Goal: Task Accomplishment & Management: Manage account settings

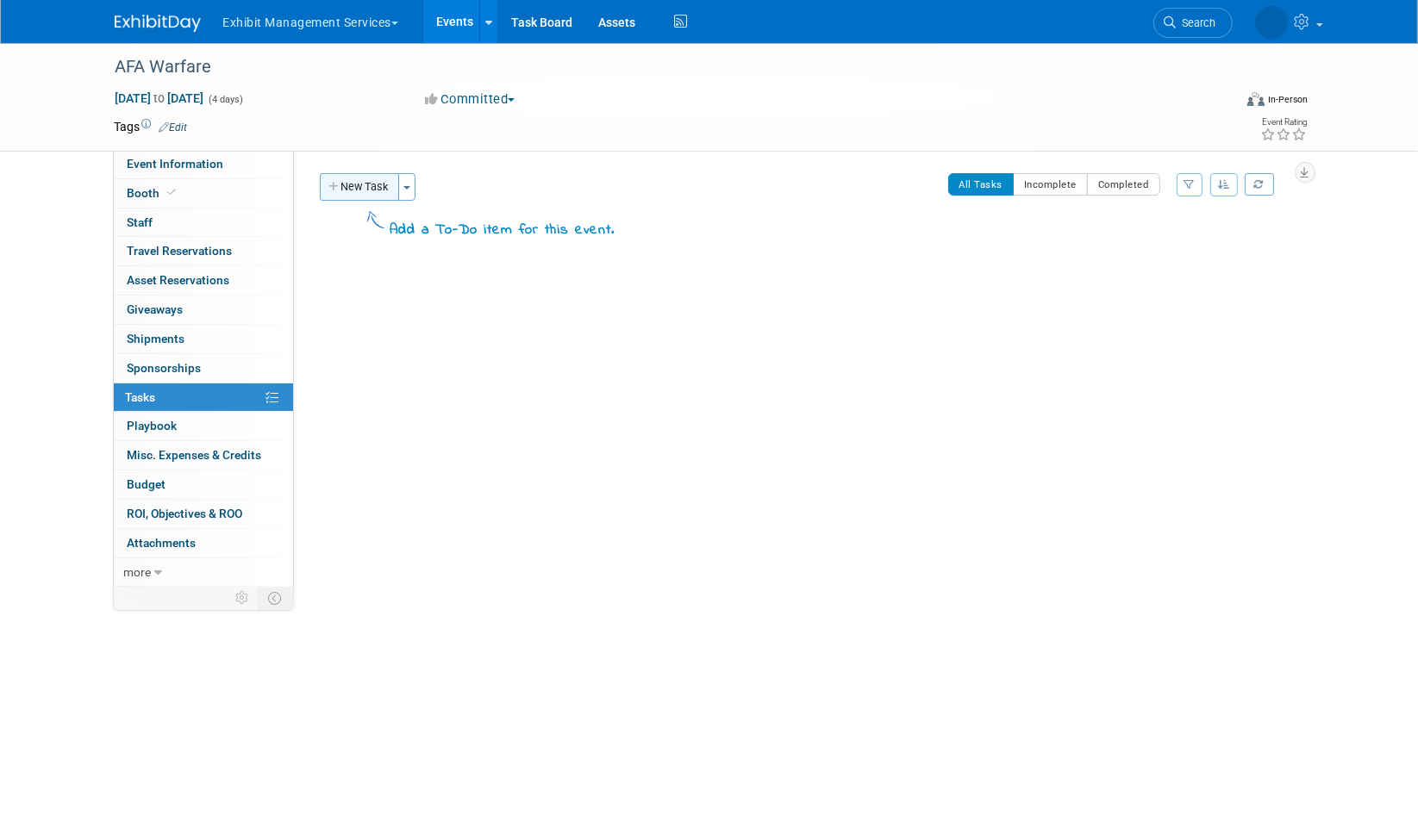
click at [357, 185] on button "New Task" at bounding box center [360, 186] width 79 height 28
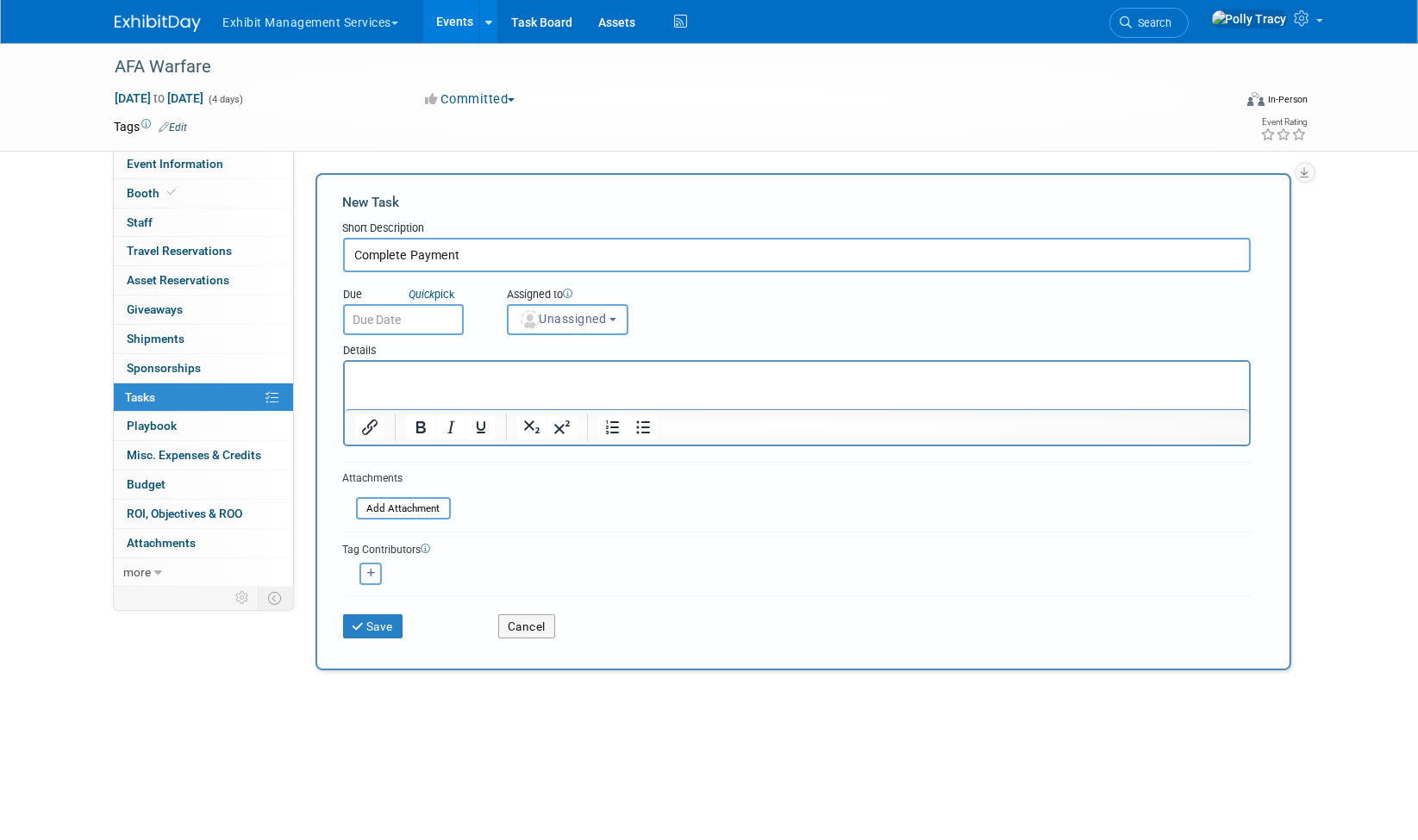
type input "Complete Payment"
click at [439, 383] on p "Rich Text Area. Press ALT-0 for help." at bounding box center [796, 378] width 884 height 17
drag, startPoint x: 404, startPoint y: 512, endPoint x: 387, endPoint y: 496, distance: 23.3
drag, startPoint x: 387, startPoint y: 496, endPoint x: 716, endPoint y: 576, distance: 338.6
click at [716, 576] on div "[PERSON_NAME] remove [PERSON_NAME] (me) remove" at bounding box center [797, 572] width 908 height 27
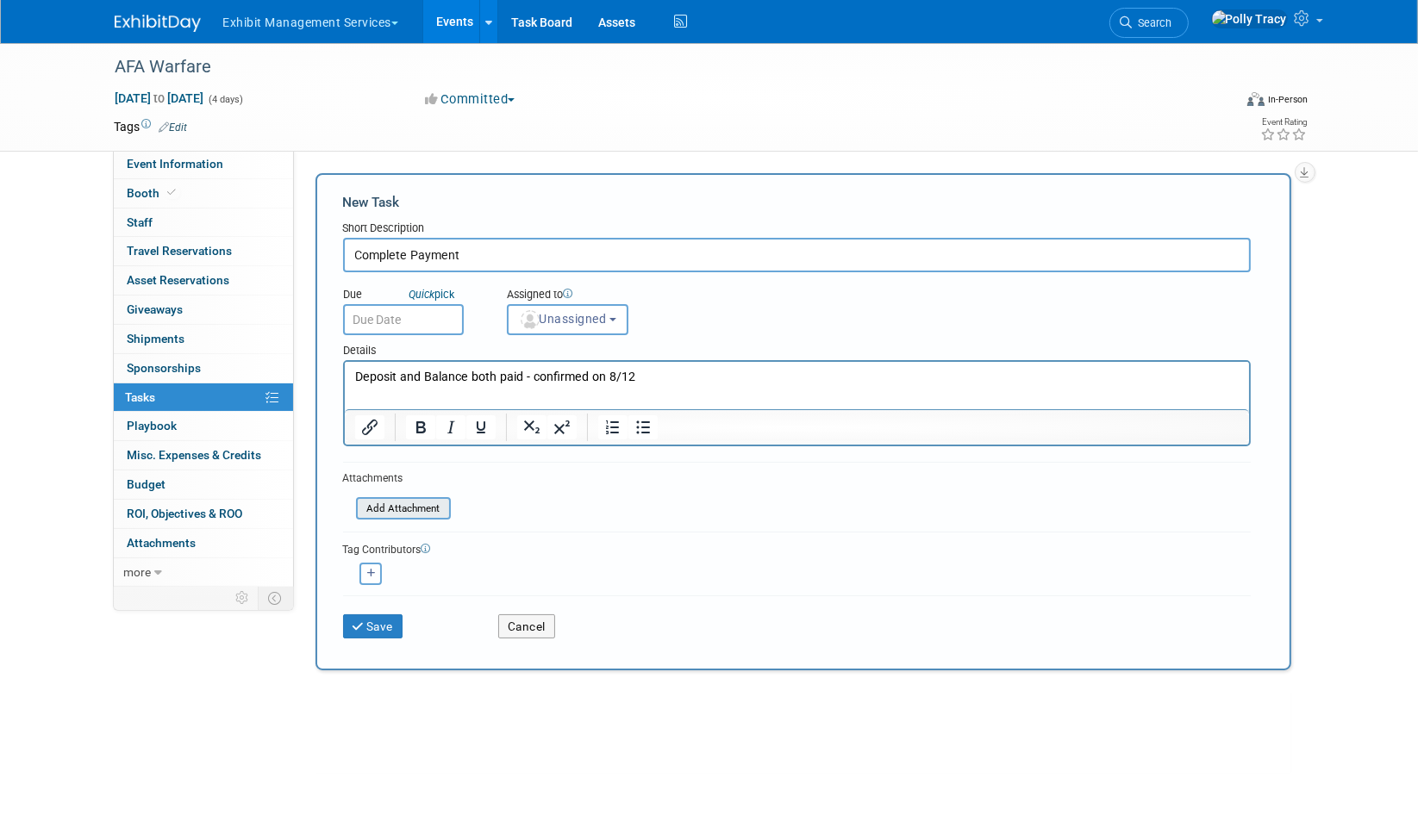
click at [391, 502] on input "file" at bounding box center [346, 508] width 205 height 20
click at [816, 543] on div "Tag Contributors" at bounding box center [797, 548] width 908 height 18
click at [596, 253] on input "Complete Payment" at bounding box center [797, 255] width 908 height 35
type input "Complete Payment - $9600"
click at [368, 621] on button "Save" at bounding box center [373, 626] width 61 height 24
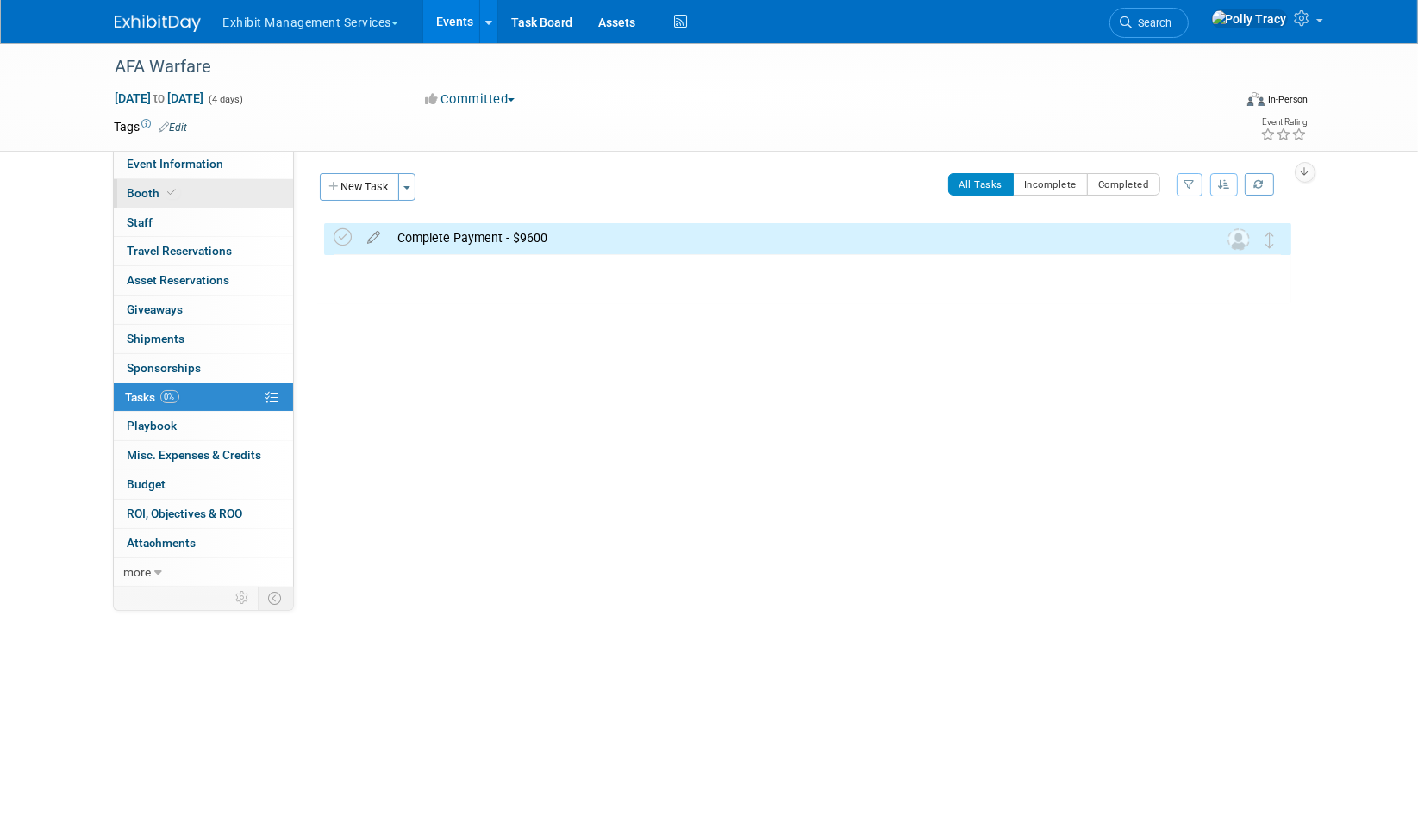
click at [146, 192] on span "Booth" at bounding box center [154, 193] width 53 height 13
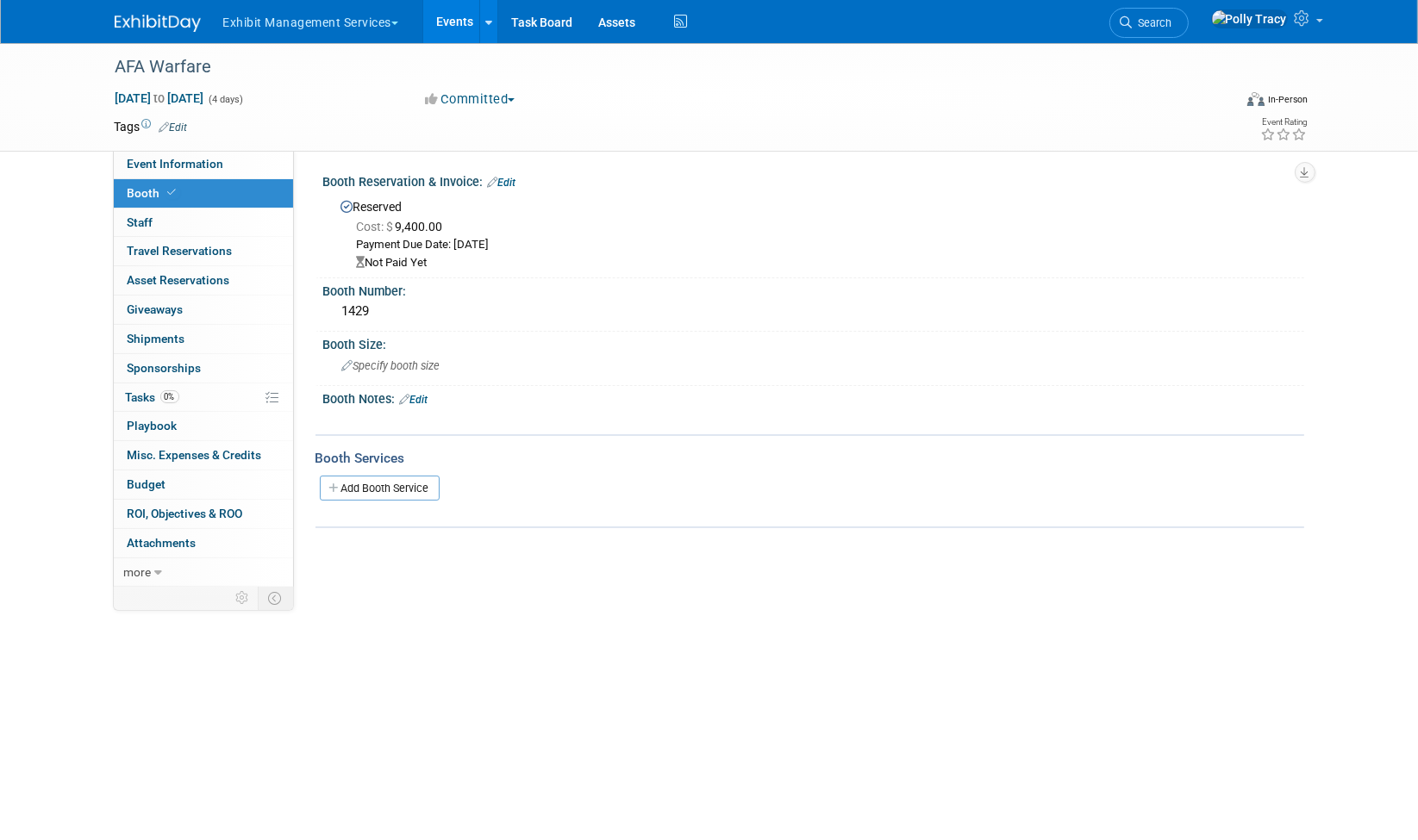
click at [414, 229] on span "Cost: $ 9,400.00" at bounding box center [403, 227] width 93 height 13
click at [413, 228] on span "Cost: $ 9,400.00" at bounding box center [403, 227] width 93 height 13
click at [504, 179] on link "Edit" at bounding box center [502, 183] width 29 height 12
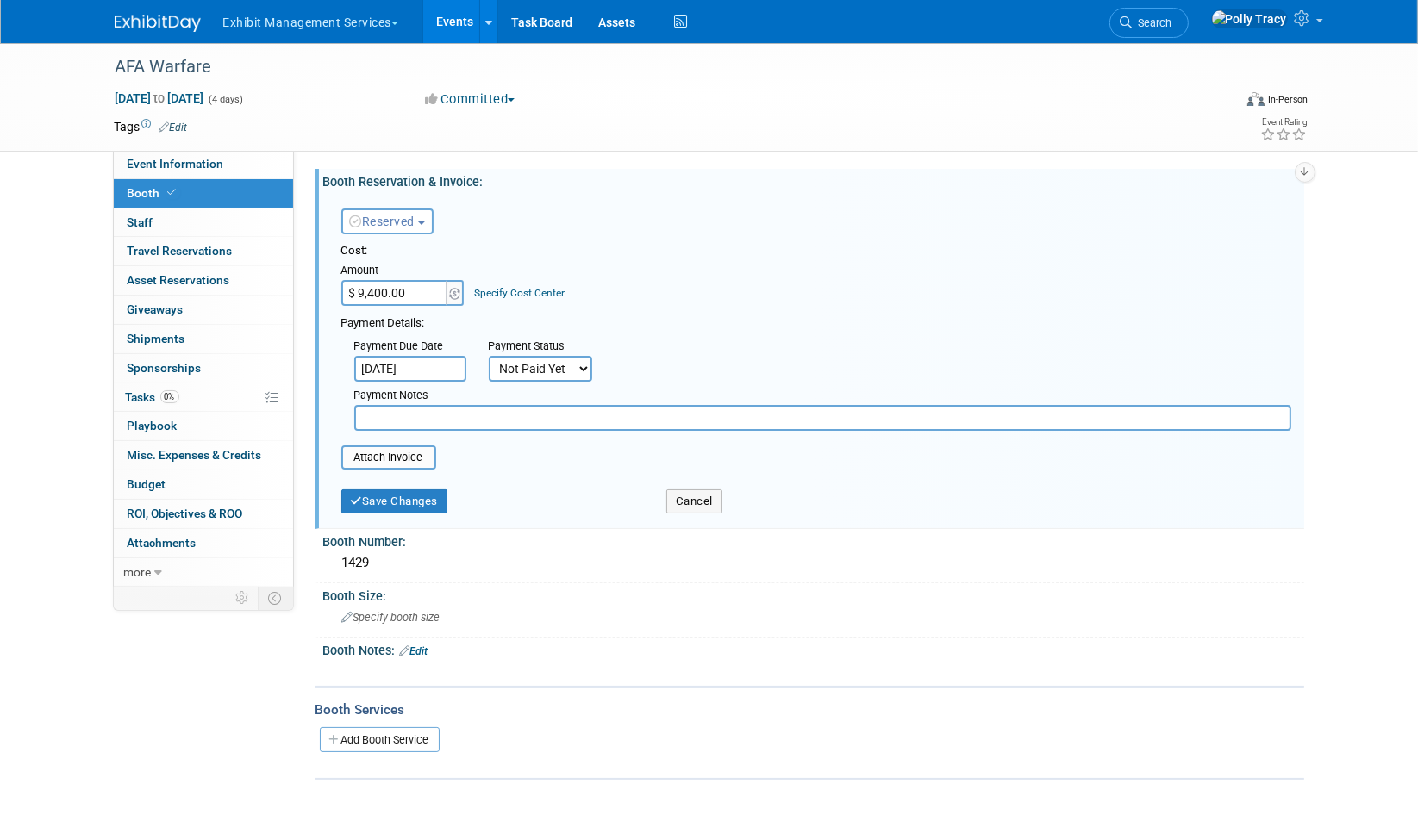
click at [371, 287] on input "$ 9,400.00" at bounding box center [395, 292] width 108 height 26
click at [388, 288] on input "$ 9,400.00" at bounding box center [395, 292] width 108 height 26
click at [374, 293] on input "$ 9,400.00" at bounding box center [395, 292] width 108 height 26
type input "$ 9,600.00"
click at [529, 362] on select "Not Paid Yet Partially Paid Paid in Full" at bounding box center [540, 368] width 104 height 26
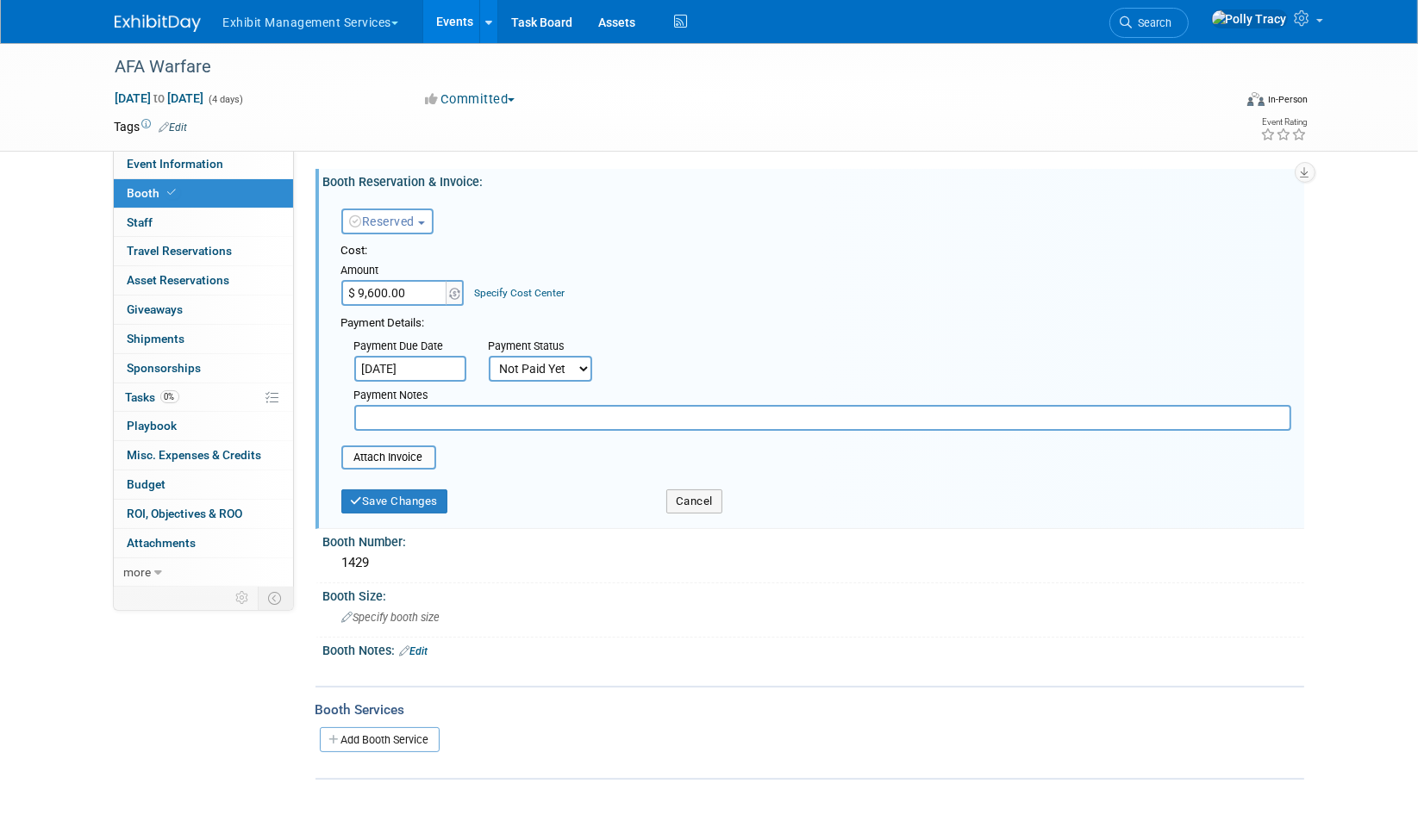
select select "1"
click at [488, 356] on select "Not Paid Yet Partially Paid Paid in Full" at bounding box center [540, 368] width 104 height 26
click at [391, 455] on input "file" at bounding box center [331, 457] width 205 height 21
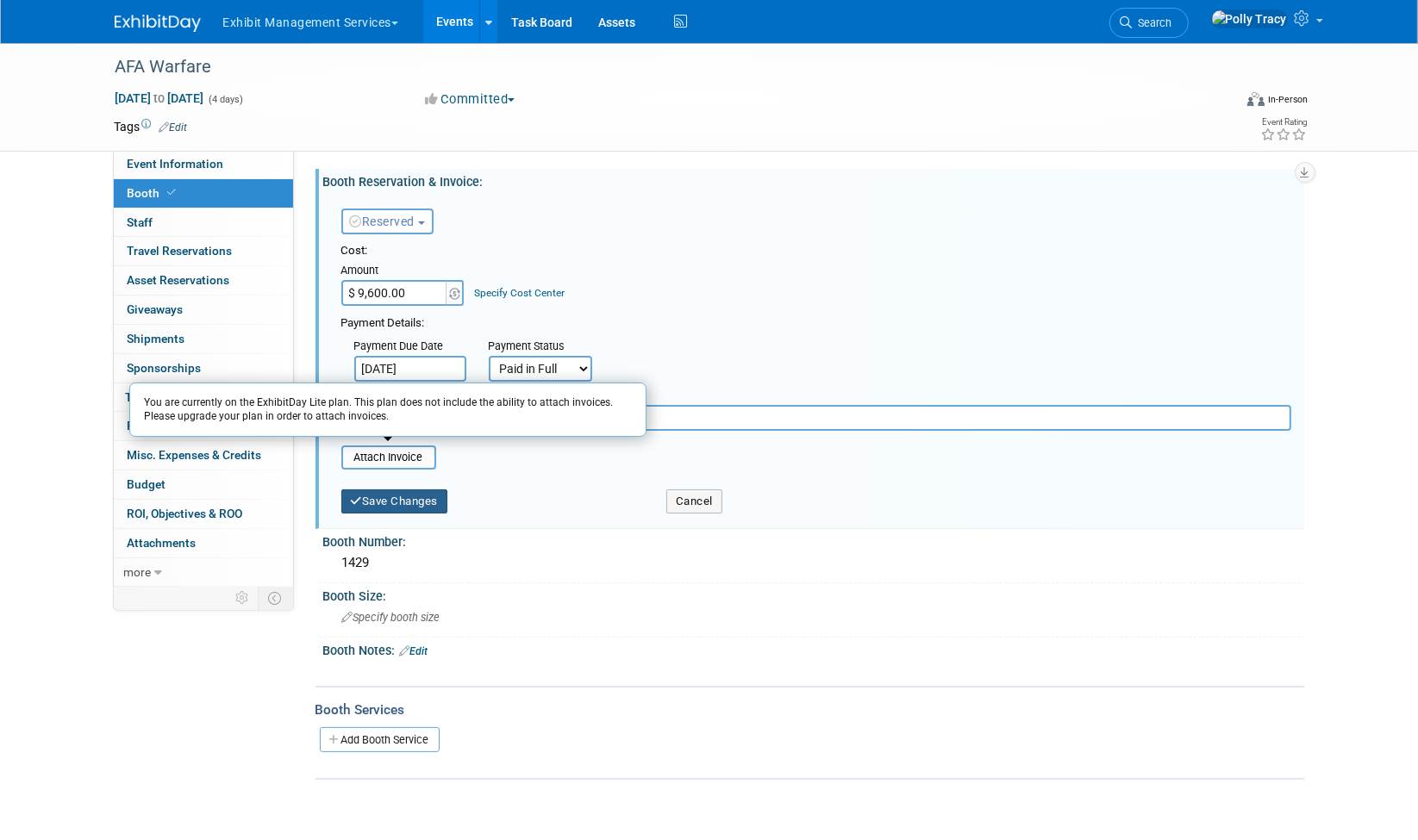
click at [399, 492] on button "Save Changes" at bounding box center [394, 501] width 107 height 24
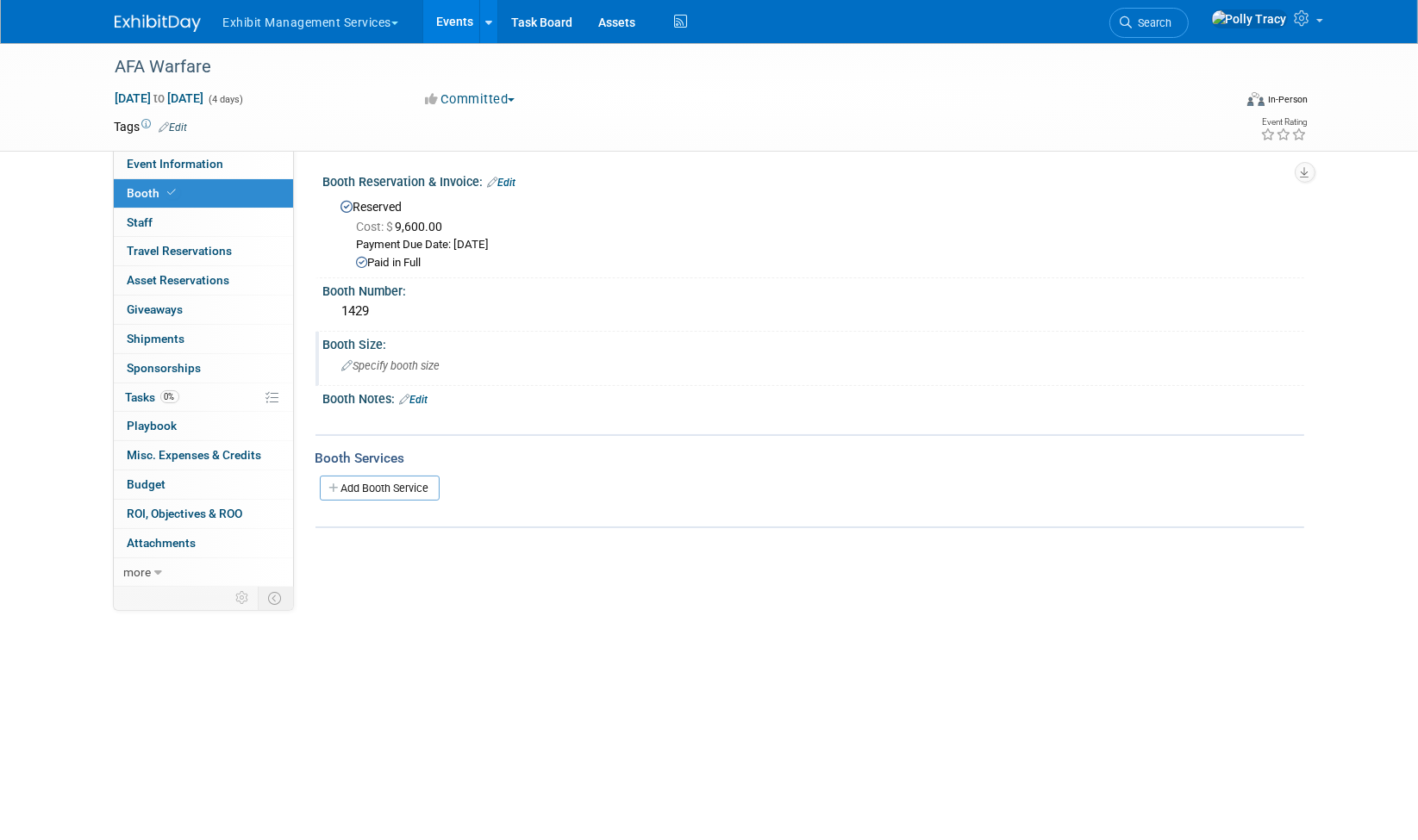
click at [439, 371] on div "Specify booth size" at bounding box center [813, 366] width 955 height 27
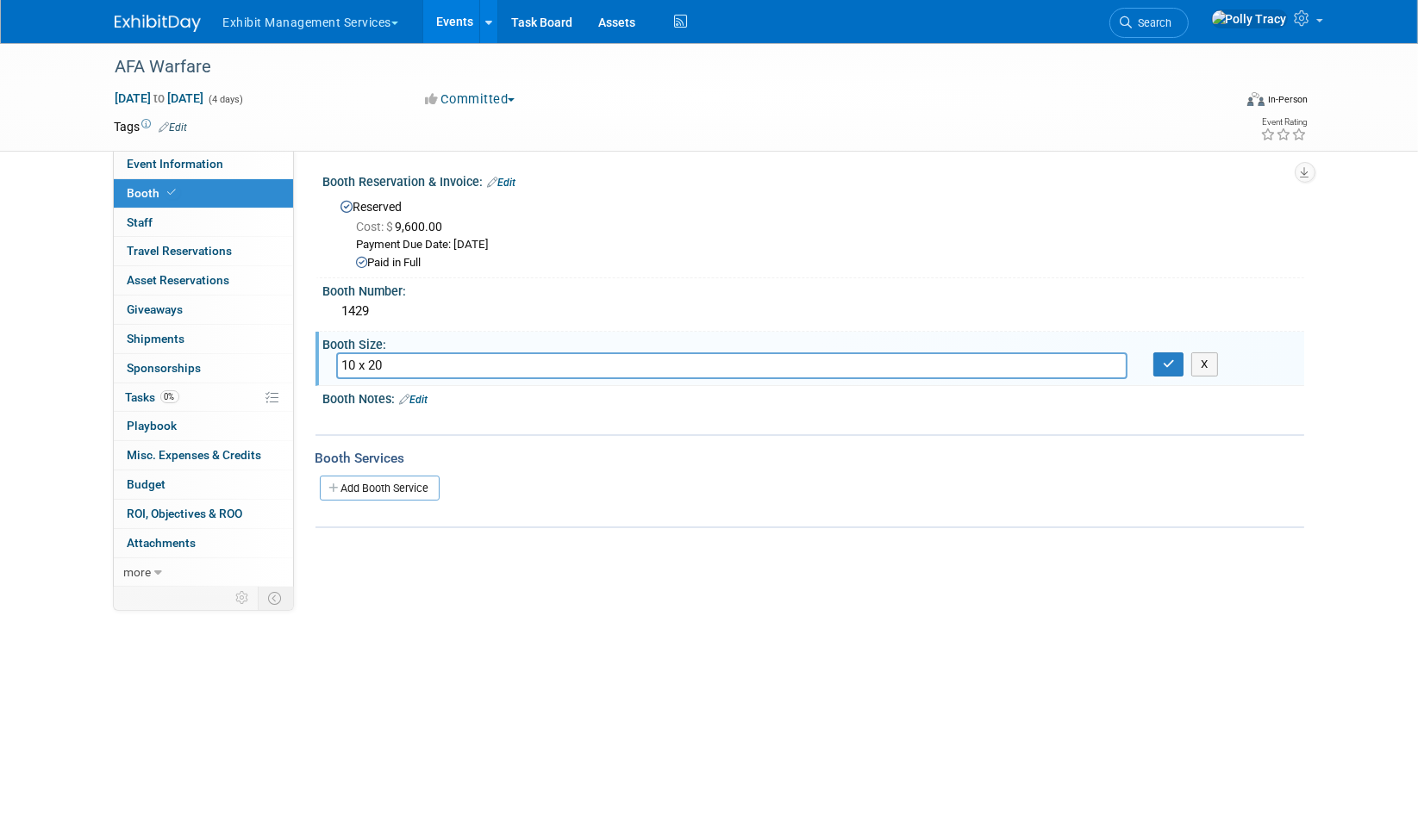
type input "10 x 20"
